Goal: Ask a question

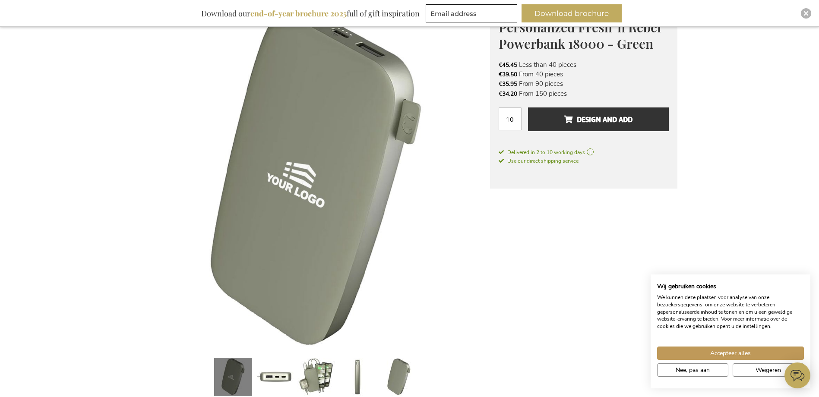
scroll to position [86, 0]
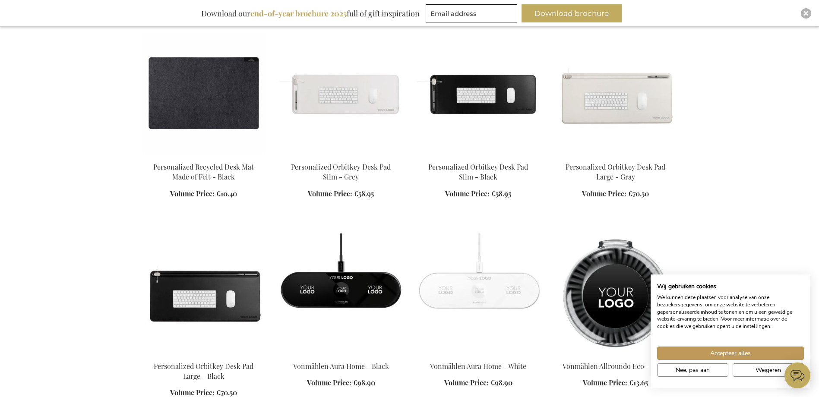
scroll to position [777, 0]
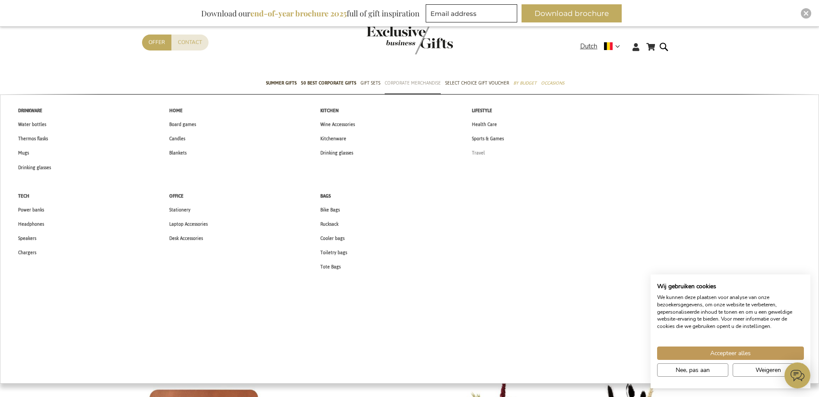
click at [482, 151] on span "Travel" at bounding box center [478, 152] width 13 height 9
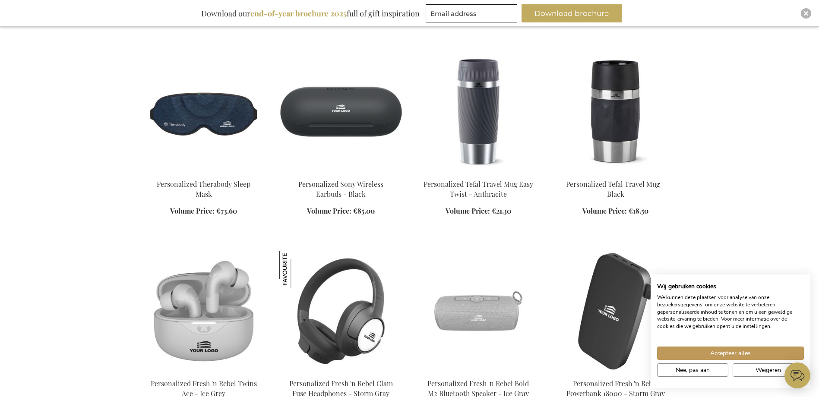
scroll to position [863, 0]
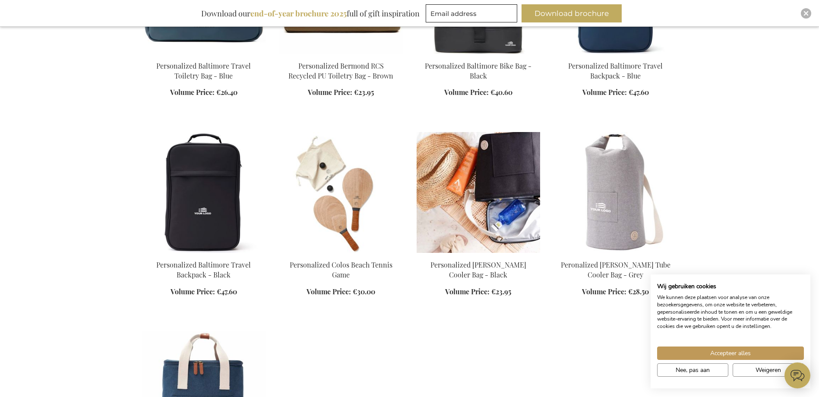
scroll to position [1554, 0]
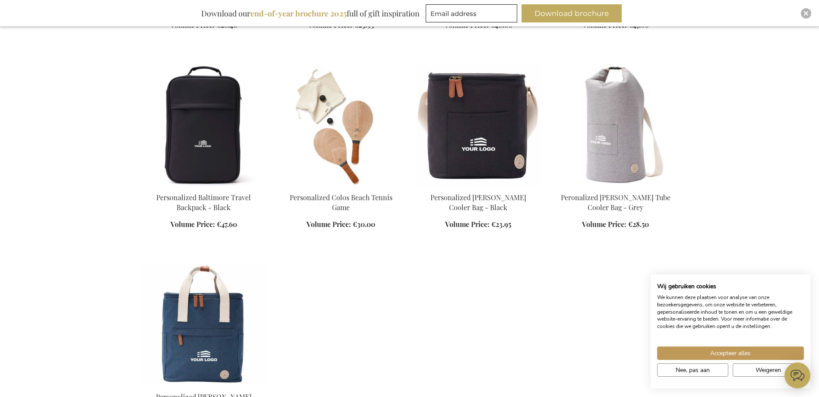
scroll to position [1381, 0]
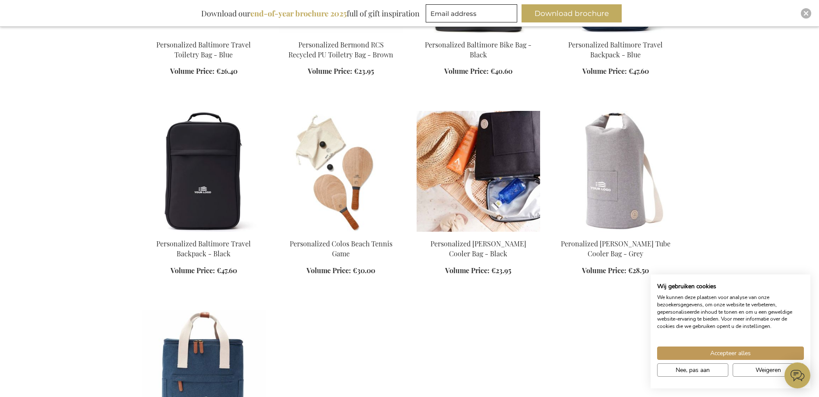
scroll to position [1511, 0]
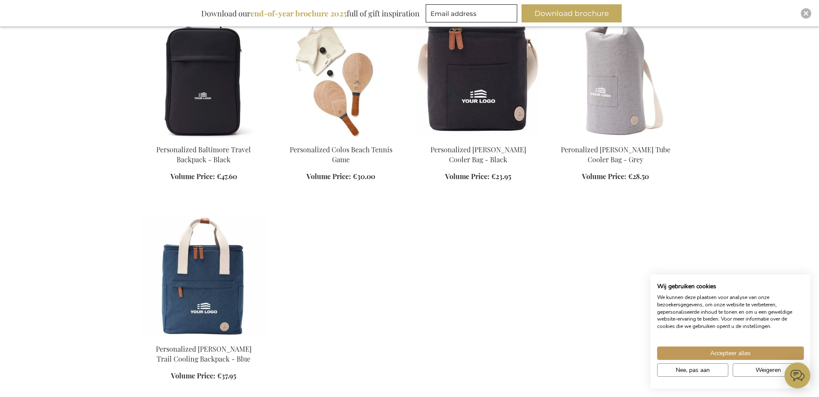
scroll to position [1295, 0]
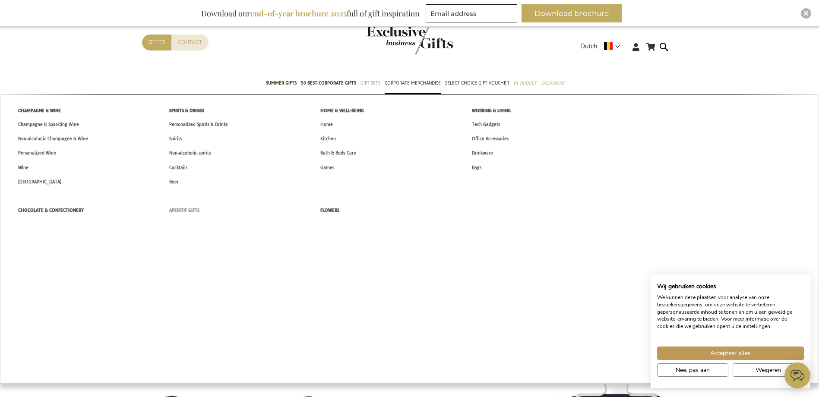
click at [182, 207] on span "Aperitif Gifts" at bounding box center [184, 210] width 30 height 9
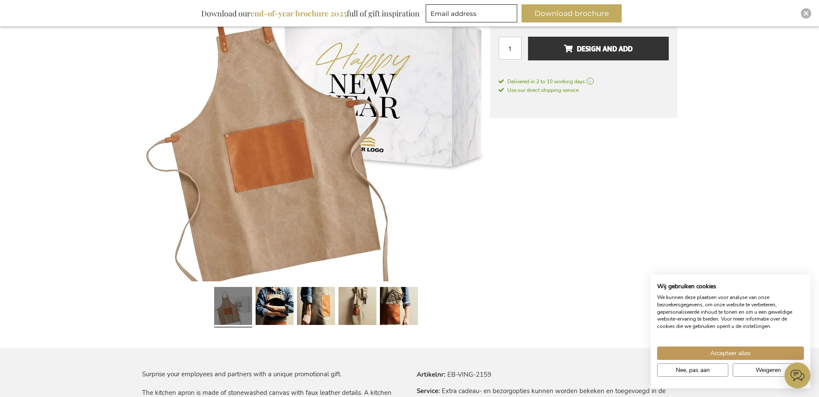
scroll to position [216, 0]
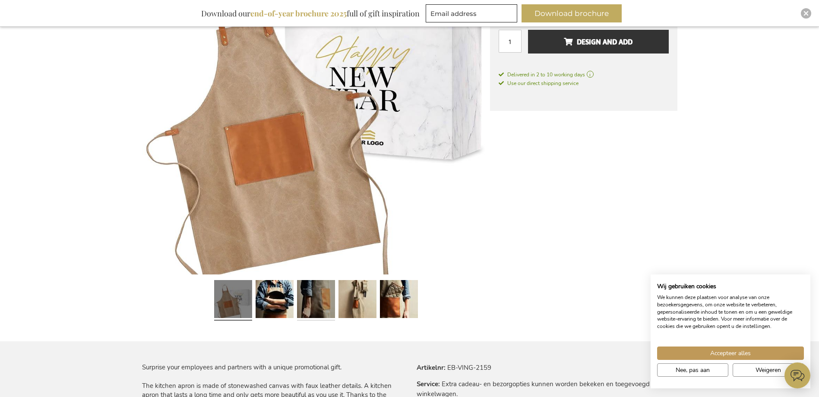
click at [331, 294] on link at bounding box center [316, 300] width 38 height 47
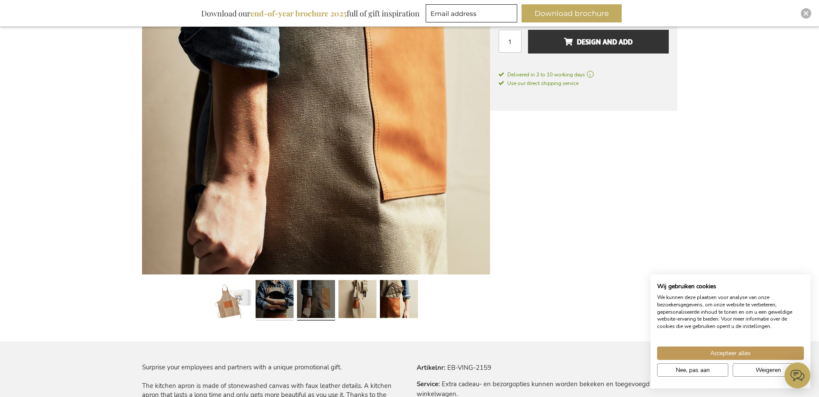
click at [284, 298] on link at bounding box center [275, 300] width 38 height 47
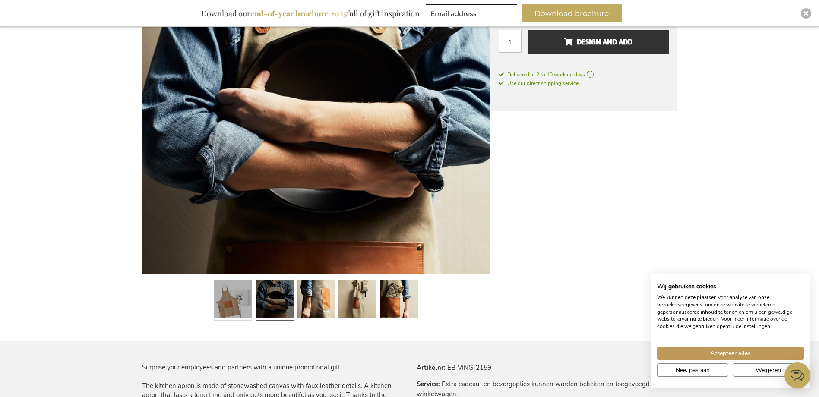
click at [227, 303] on link at bounding box center [233, 300] width 38 height 47
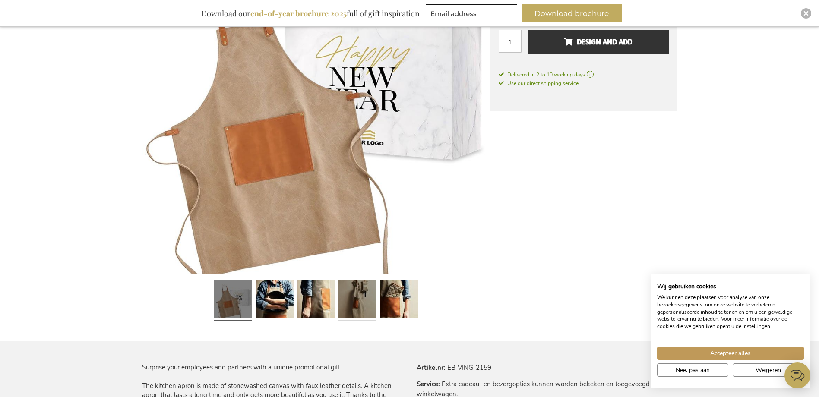
click at [370, 298] on link at bounding box center [357, 300] width 38 height 47
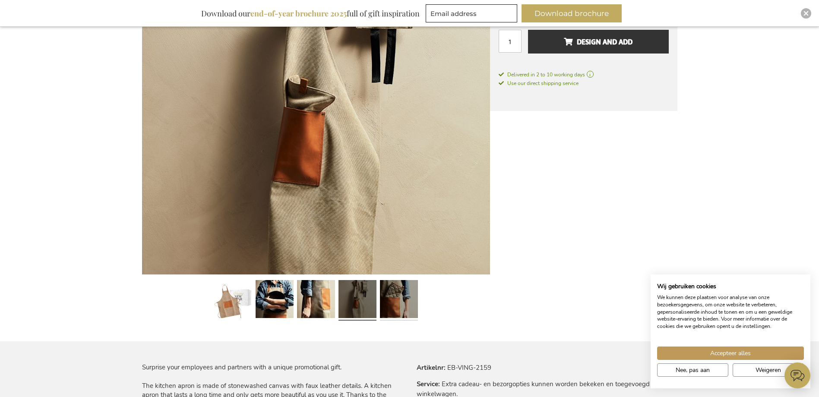
click at [405, 294] on link at bounding box center [399, 300] width 38 height 47
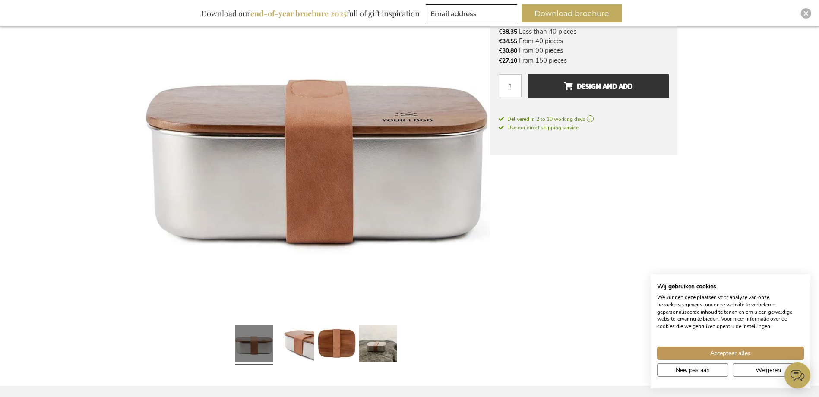
scroll to position [216, 0]
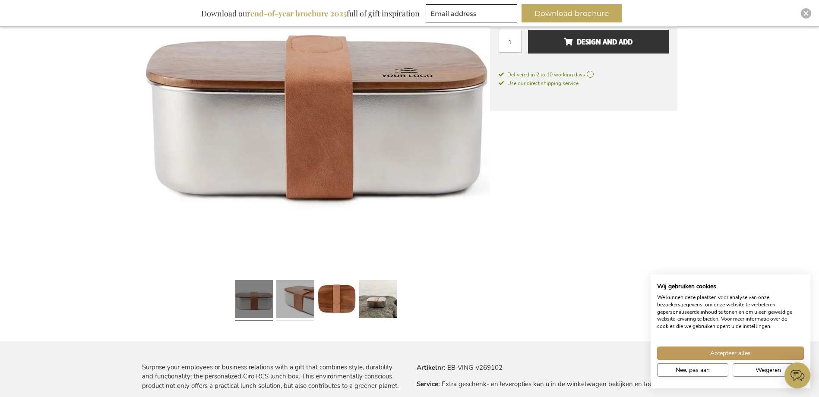
click at [300, 294] on link at bounding box center [295, 300] width 38 height 47
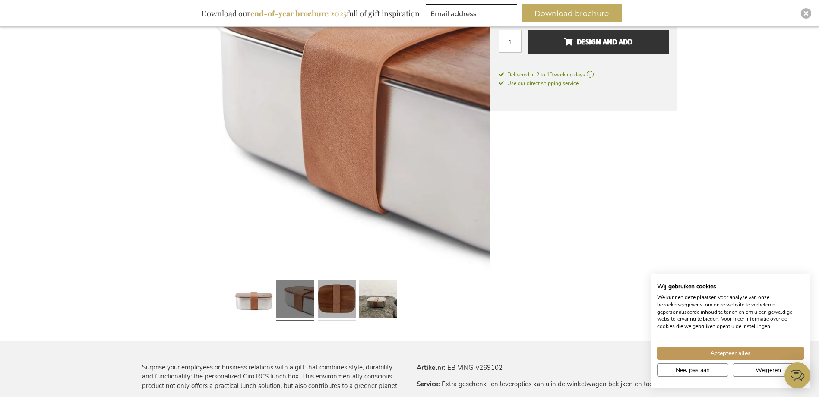
click at [329, 291] on link at bounding box center [337, 300] width 38 height 47
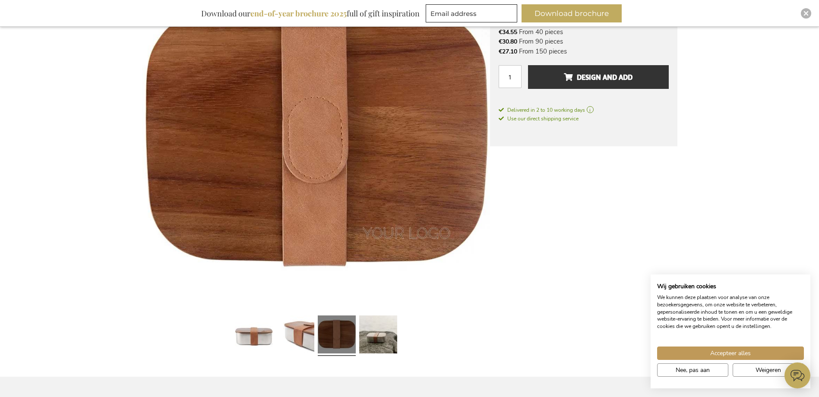
scroll to position [259, 0]
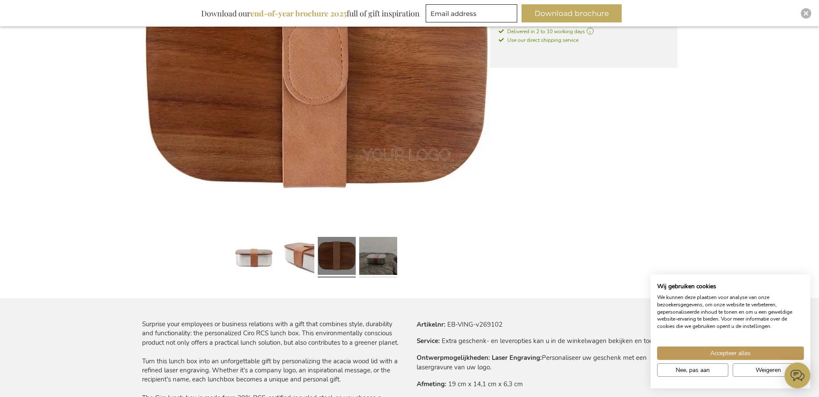
click at [393, 250] on link at bounding box center [378, 257] width 38 height 47
click at [375, 246] on link at bounding box center [378, 257] width 38 height 47
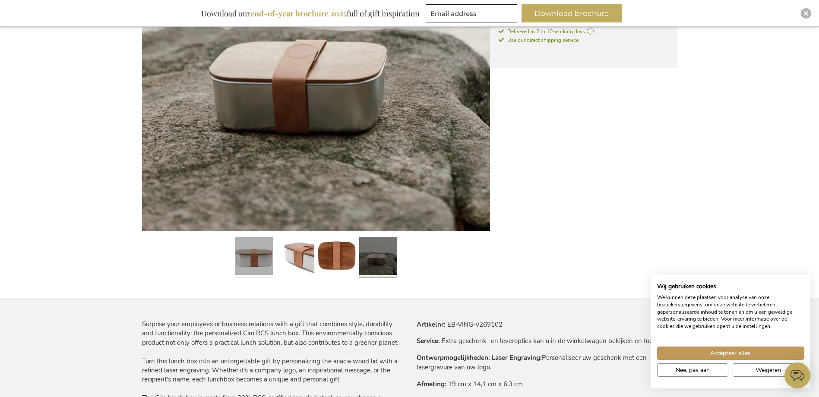
click at [272, 242] on div at bounding box center [253, 257] width 41 height 47
click at [261, 260] on link at bounding box center [254, 257] width 38 height 47
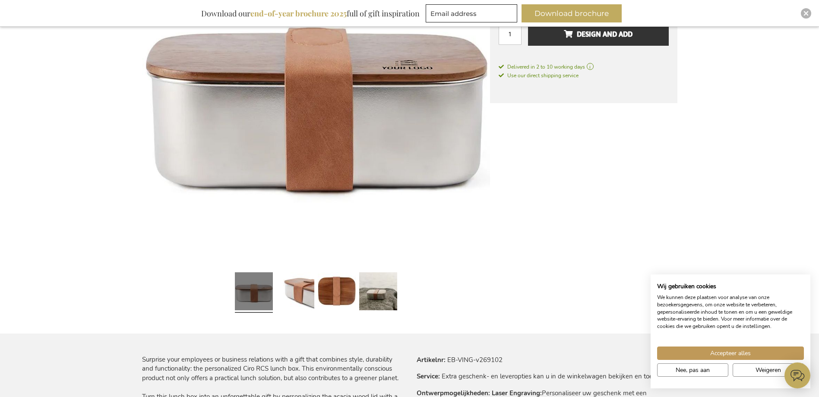
scroll to position [173, 0]
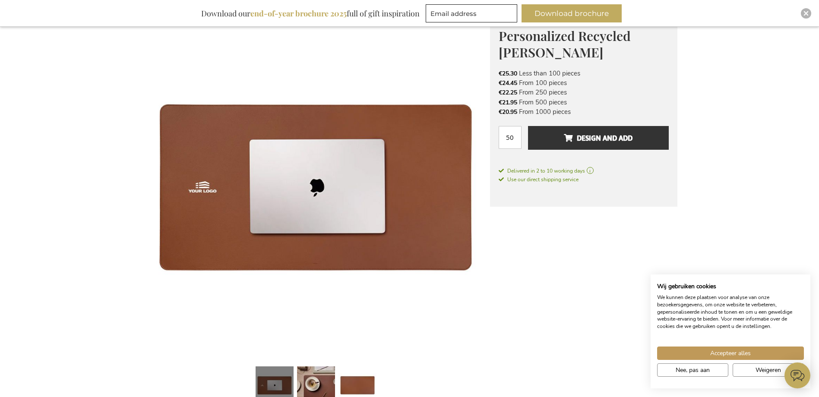
scroll to position [86, 0]
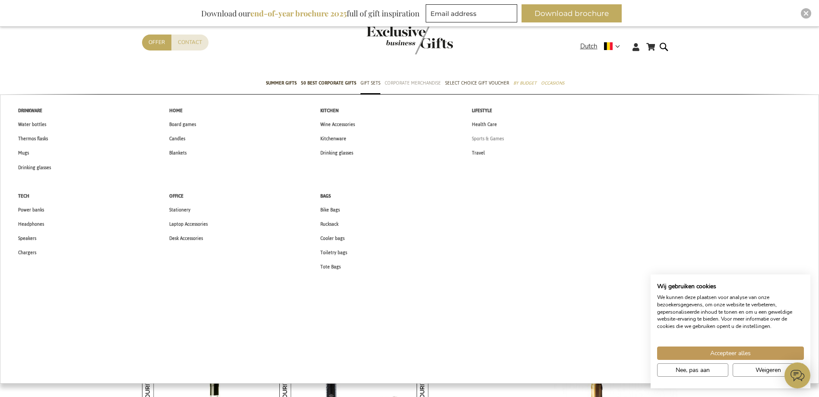
click at [496, 139] on span "Sports & Games" at bounding box center [488, 138] width 32 height 9
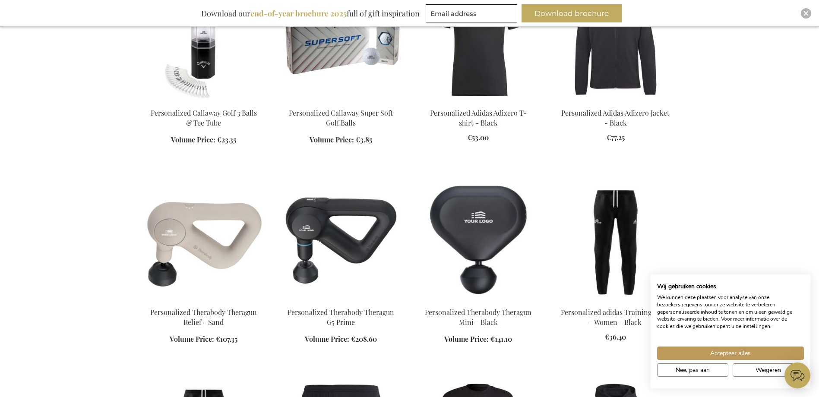
scroll to position [777, 0]
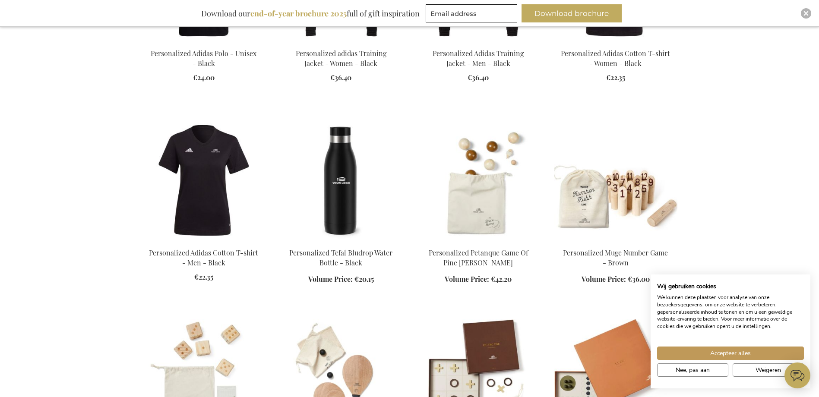
scroll to position [1446, 0]
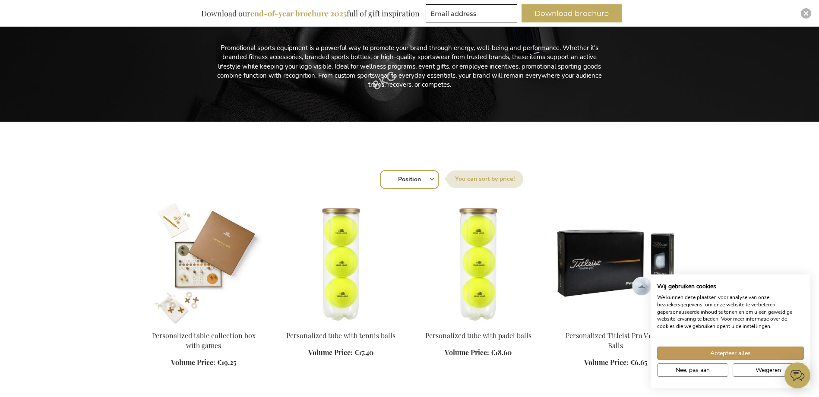
scroll to position [36, 0]
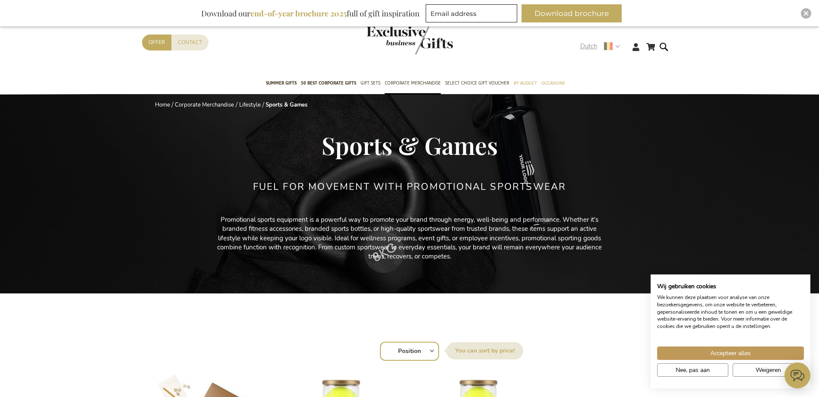
click at [612, 43] on strong "Dutch" at bounding box center [599, 46] width 39 height 10
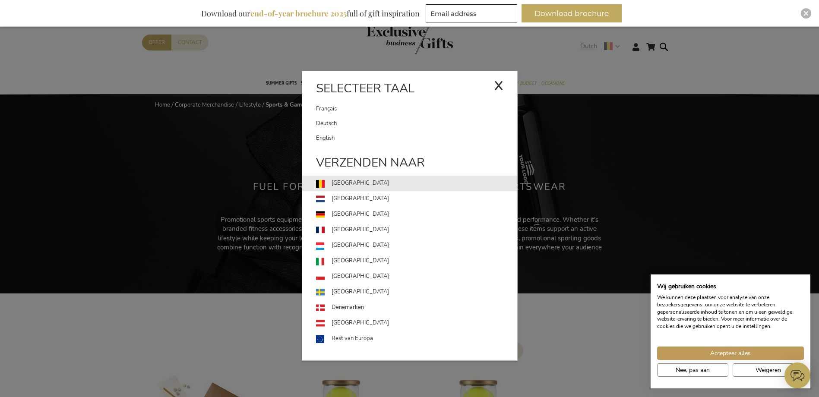
click at [335, 182] on font "België" at bounding box center [359, 183] width 57 height 9
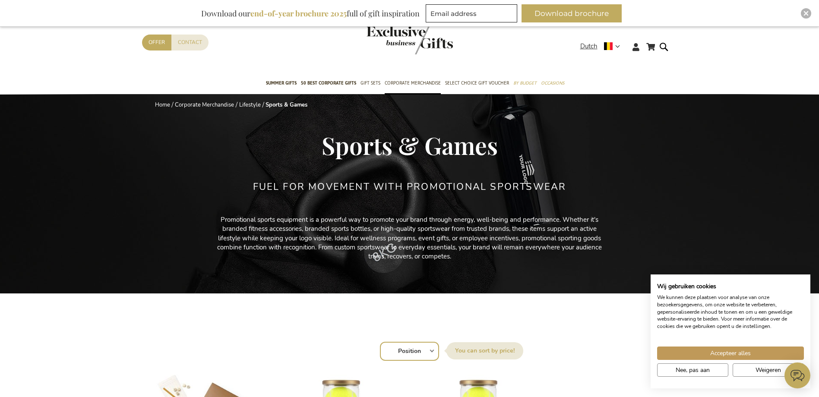
click at [799, 376] on icon at bounding box center [797, 376] width 26 height 26
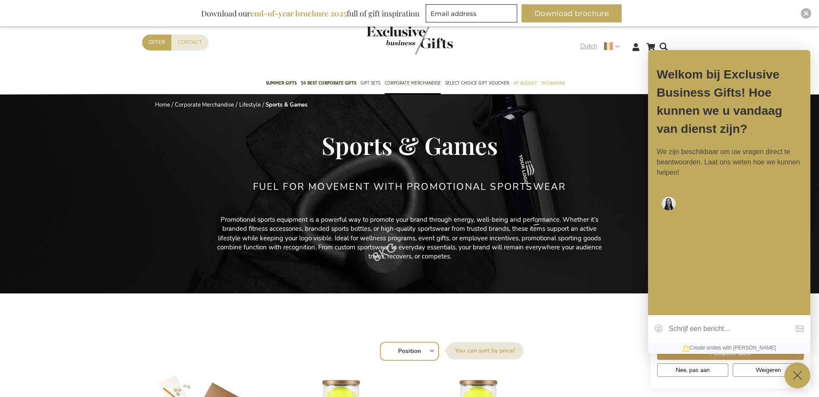
click at [615, 42] on strong "Dutch" at bounding box center [599, 46] width 39 height 10
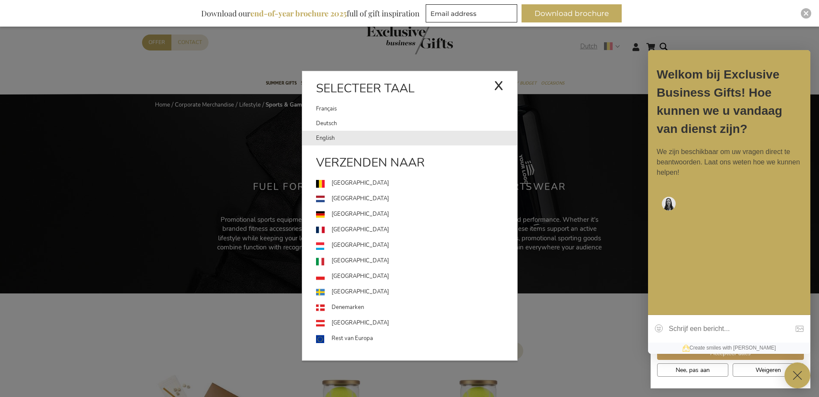
click at [354, 133] on link "English" at bounding box center [416, 138] width 201 height 15
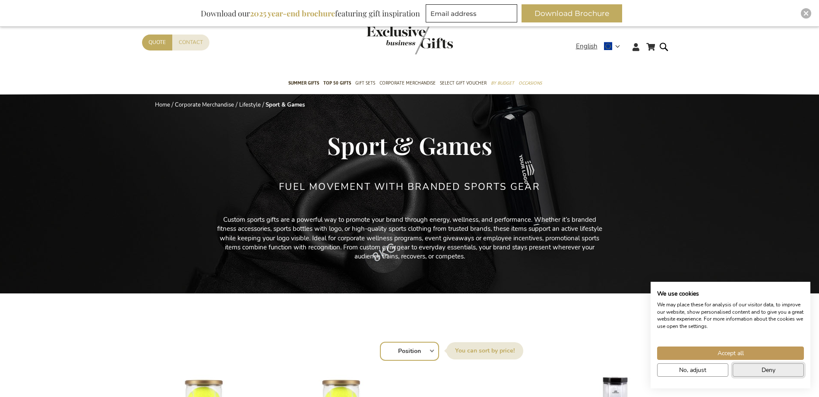
click at [753, 375] on button "Deny" at bounding box center [767, 369] width 71 height 13
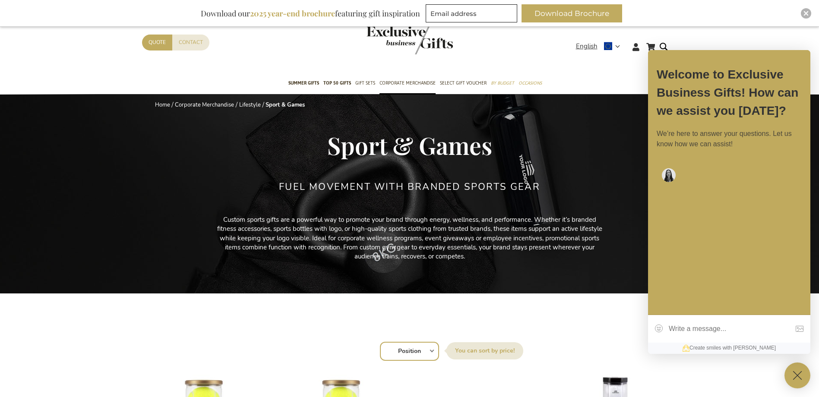
click at [738, 328] on textarea at bounding box center [718, 329] width 141 height 28
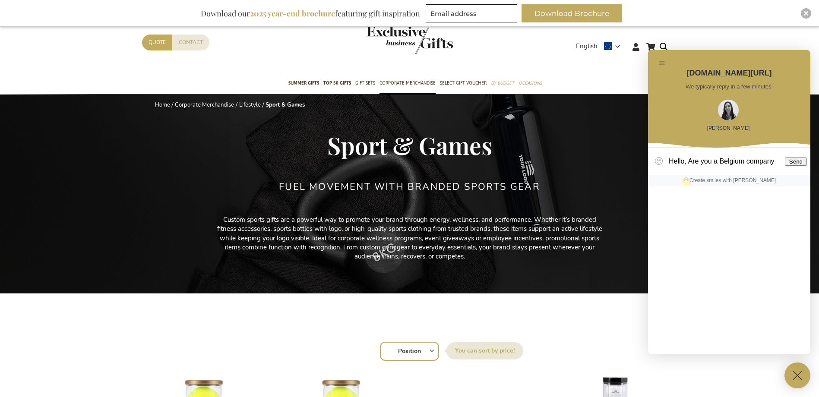
type textarea "Hello, Are you a Belgium company?"
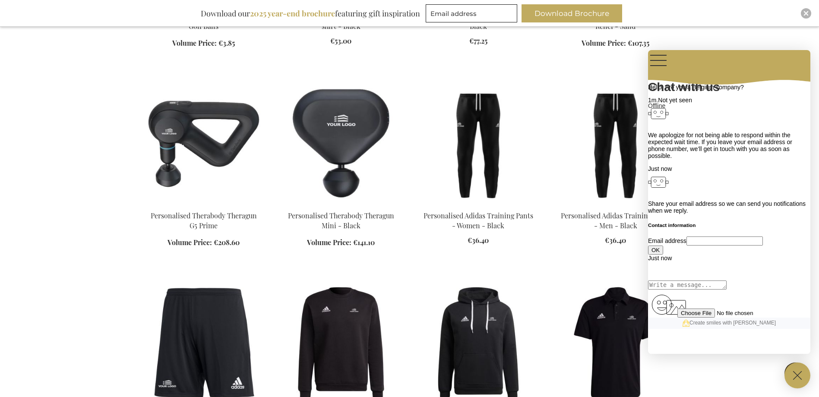
scroll to position [906, 0]
